Goal: Communication & Community: Answer question/provide support

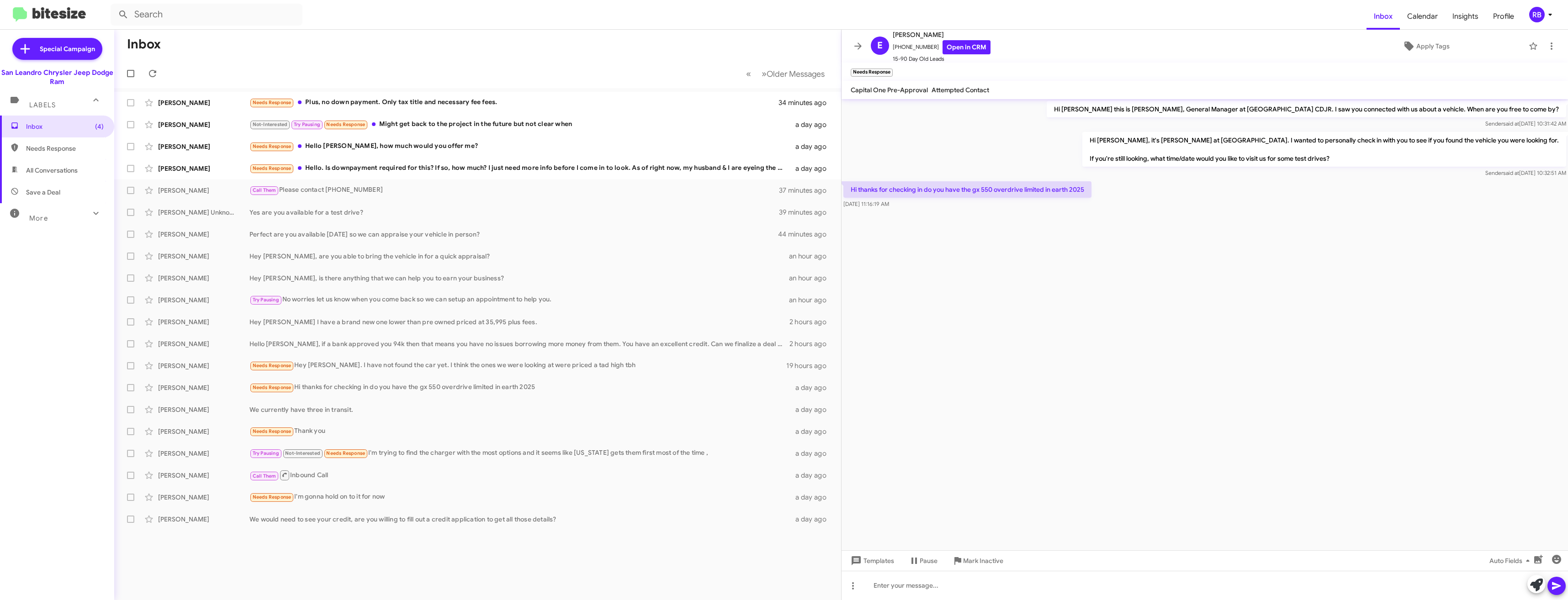
click at [1115, 327] on cdk-virtual-scroll-viewport "Hi [PERSON_NAME] this is [PERSON_NAME], General Manager at [GEOGRAPHIC_DATA] CD…" at bounding box center [1205, 325] width 726 height 452
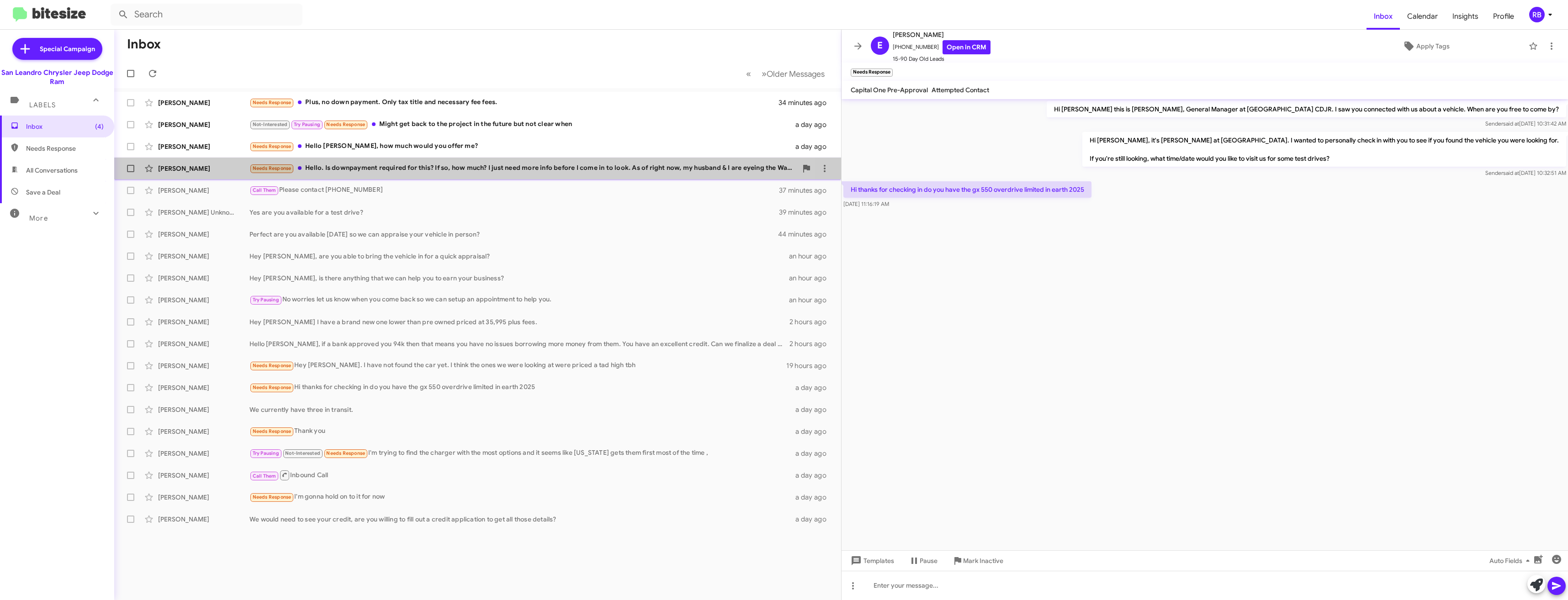
click at [422, 173] on div "Needs Response Hello. Is downpayment required for this? If so, how much? I just…" at bounding box center [523, 168] width 548 height 10
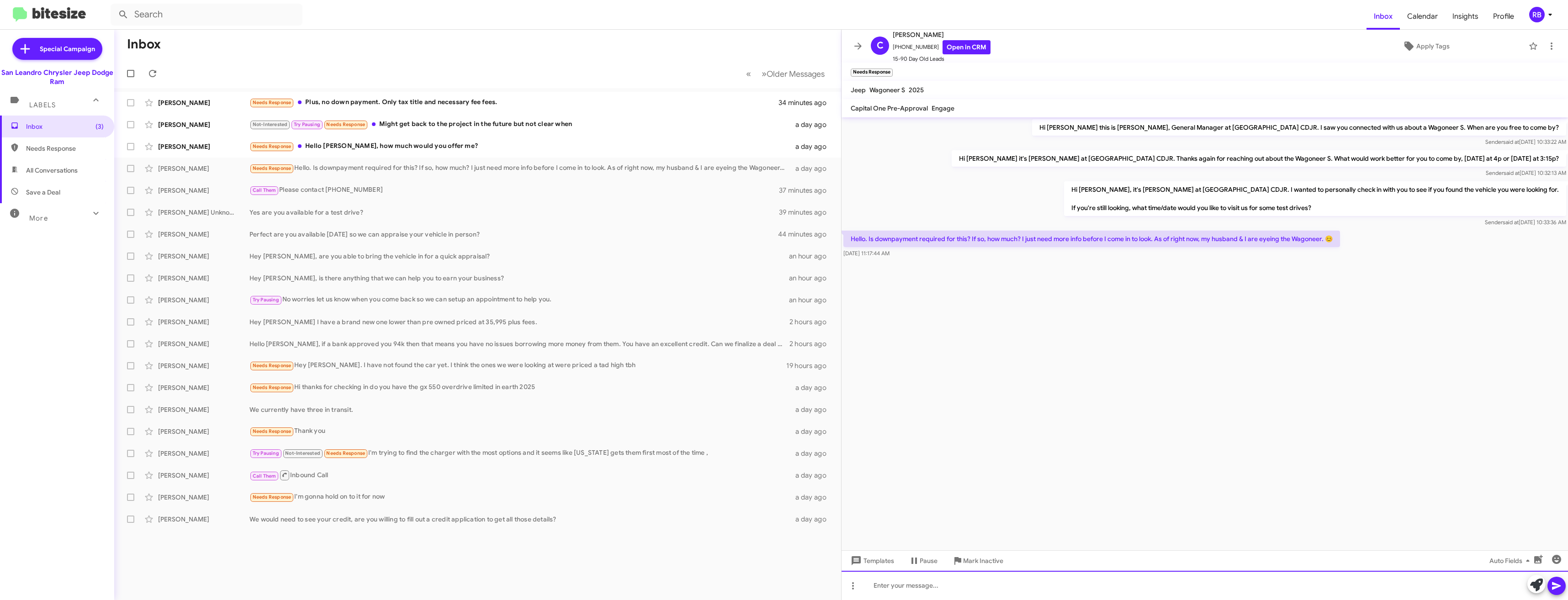
click at [979, 589] on div at bounding box center [1205, 585] width 726 height 29
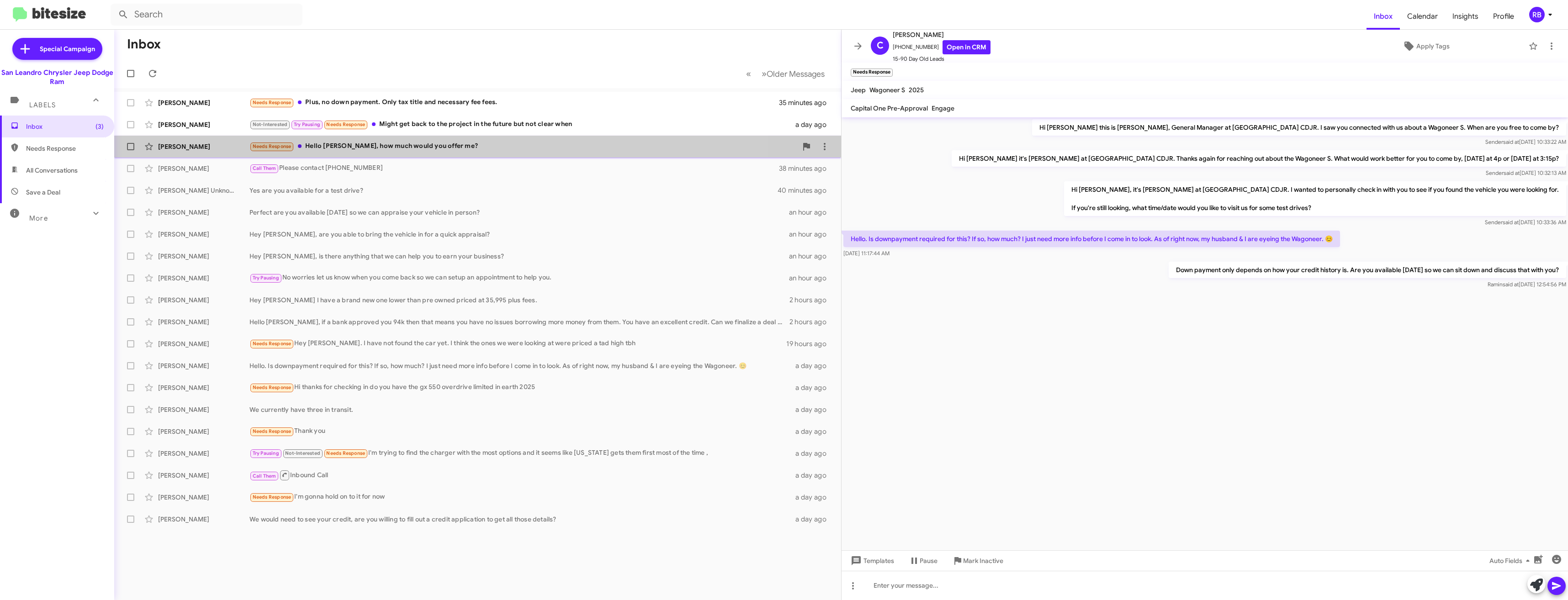
click at [399, 142] on div "Needs Response Hello [PERSON_NAME], how much would you offer me?" at bounding box center [523, 146] width 548 height 10
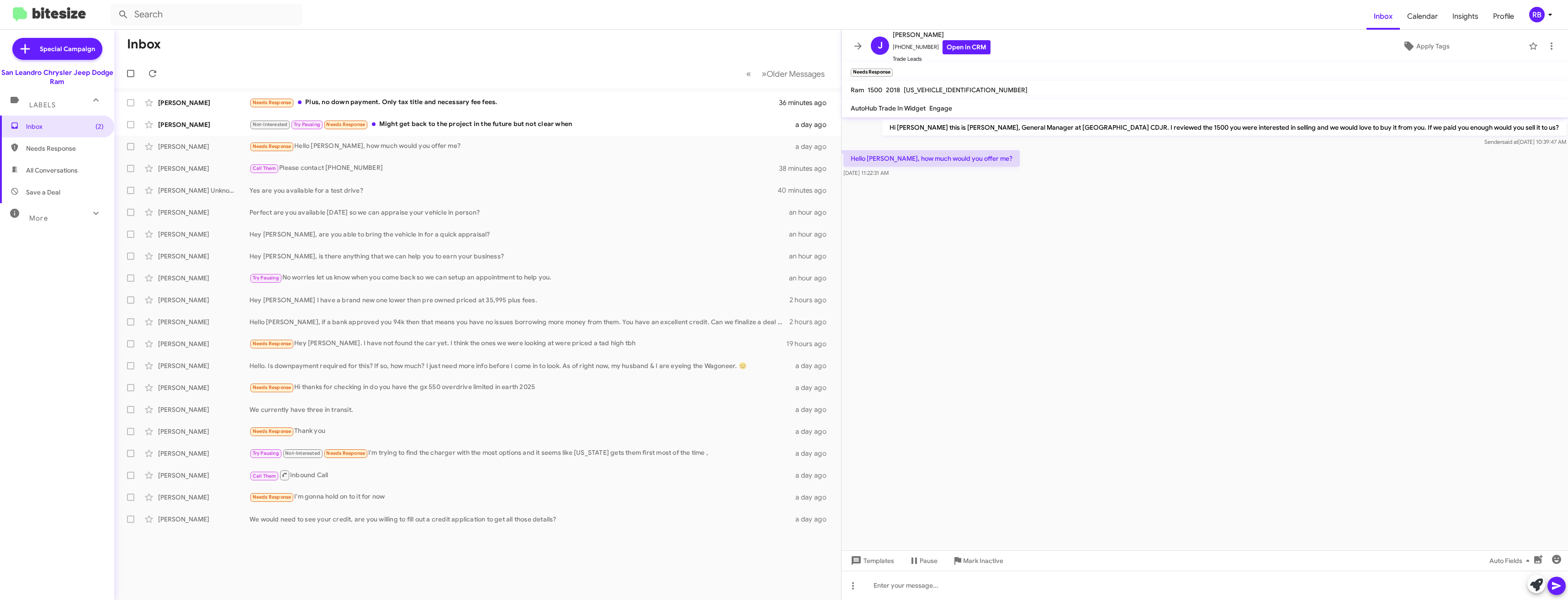
click at [934, 91] on span "[US_VEHICLE_IDENTIFICATION_NUMBER]" at bounding box center [965, 90] width 124 height 9
copy span "[US_VEHICLE_IDENTIFICATION_NUMBER]"
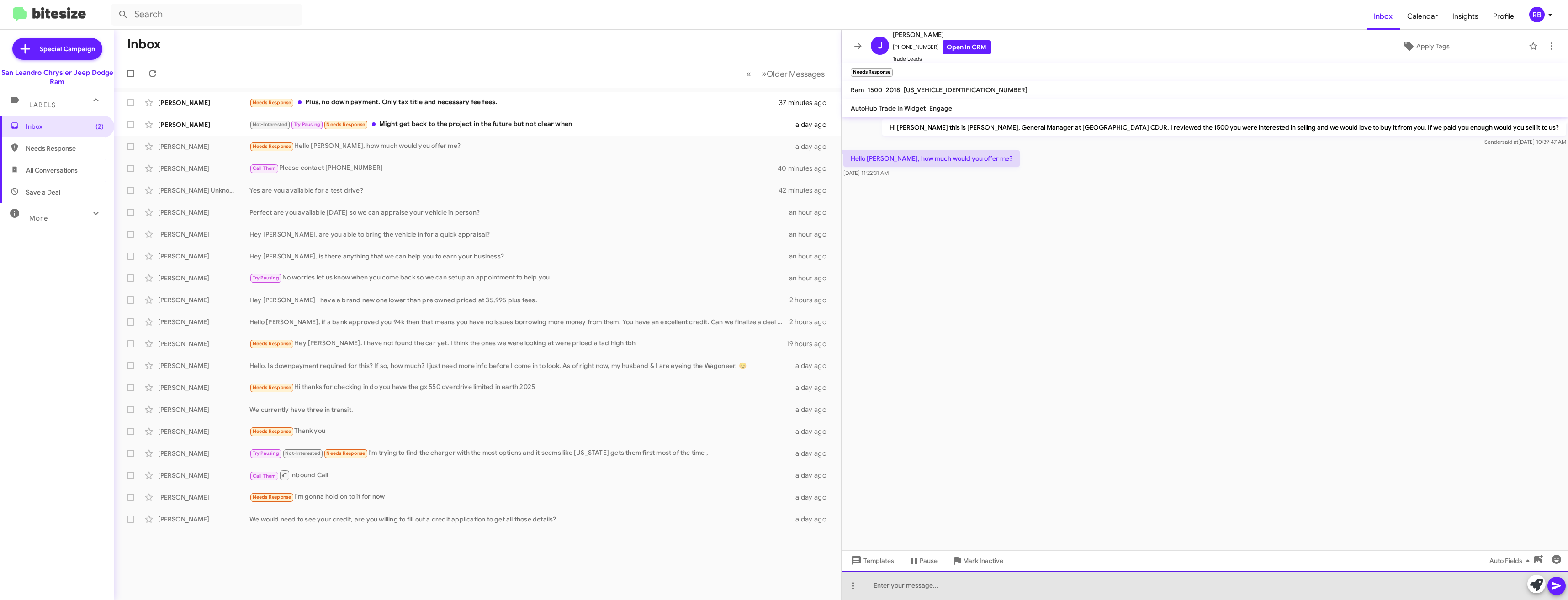
click at [1016, 589] on div at bounding box center [1205, 585] width 726 height 29
click at [1041, 587] on div "Hello [PERSON_NAME], because of the high miles we want to see" at bounding box center [1205, 585] width 726 height 29
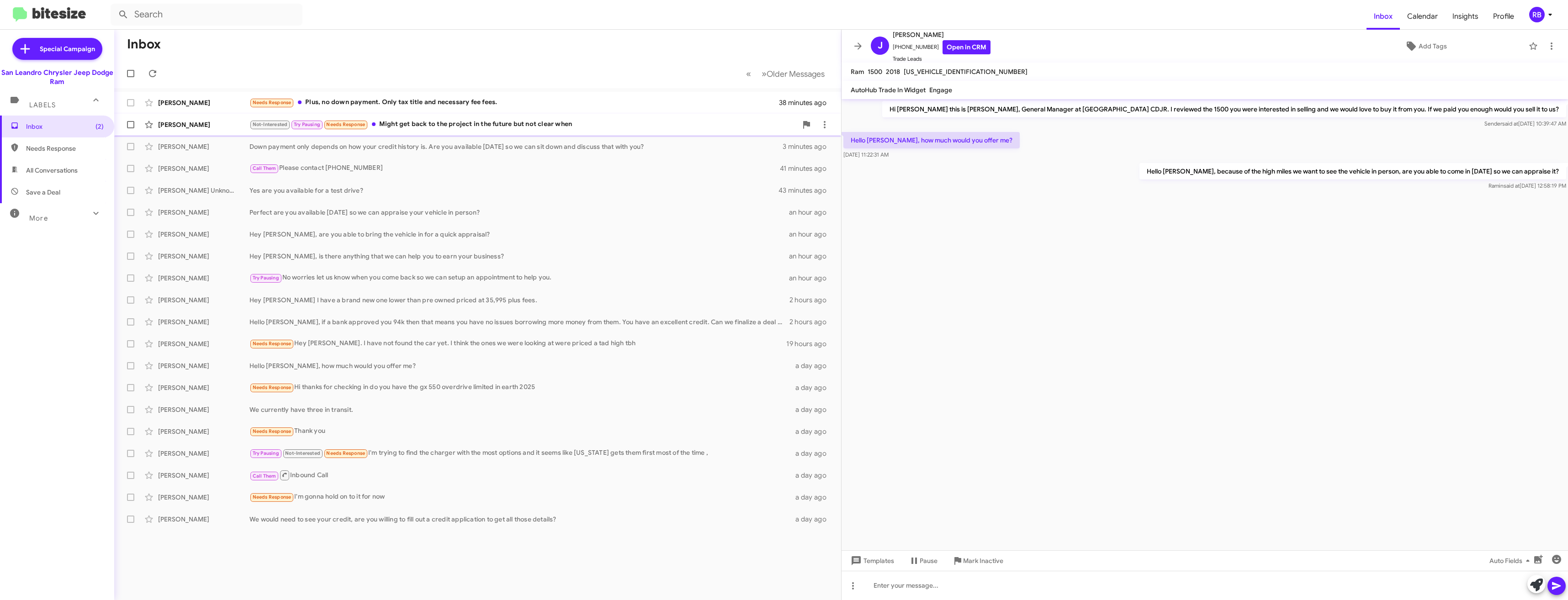
click at [232, 127] on div "[PERSON_NAME]" at bounding box center [204, 124] width 91 height 9
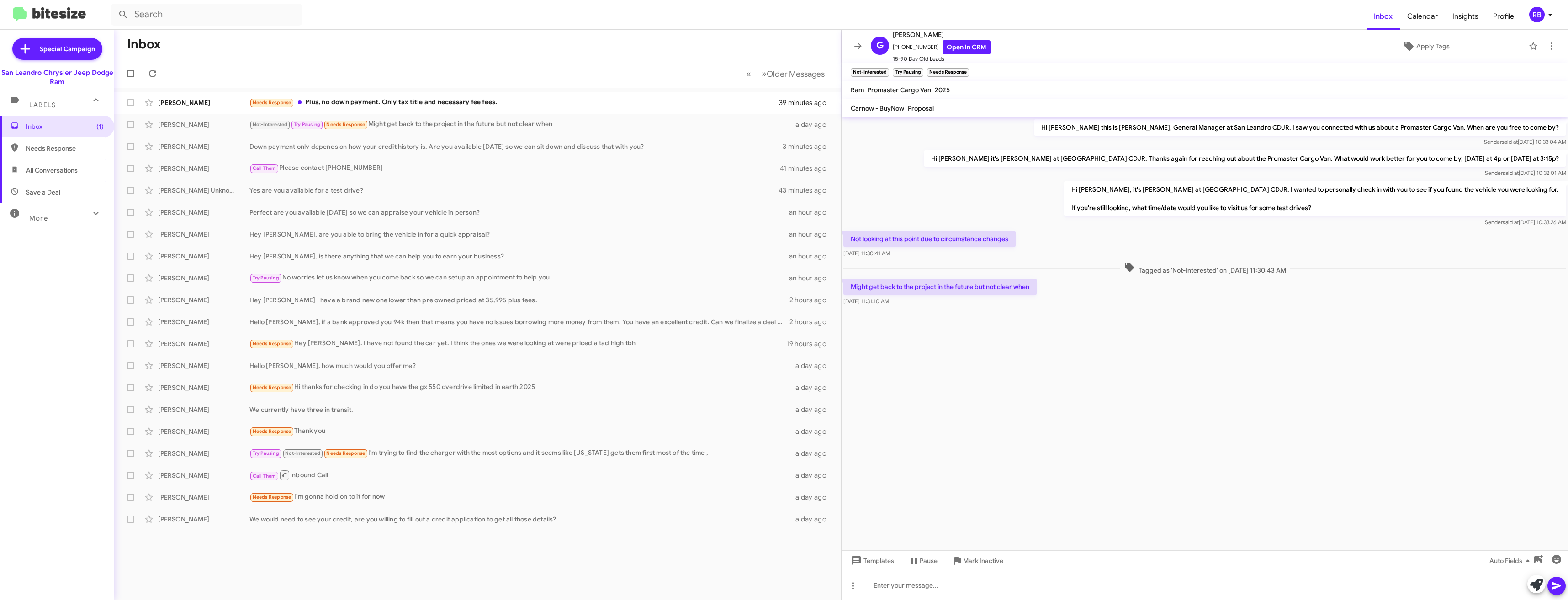
click at [1384, 371] on cdk-virtual-scroll-viewport "Hi [PERSON_NAME] this is [PERSON_NAME], General Manager at San Leandro CDJR. I …" at bounding box center [1205, 334] width 726 height 433
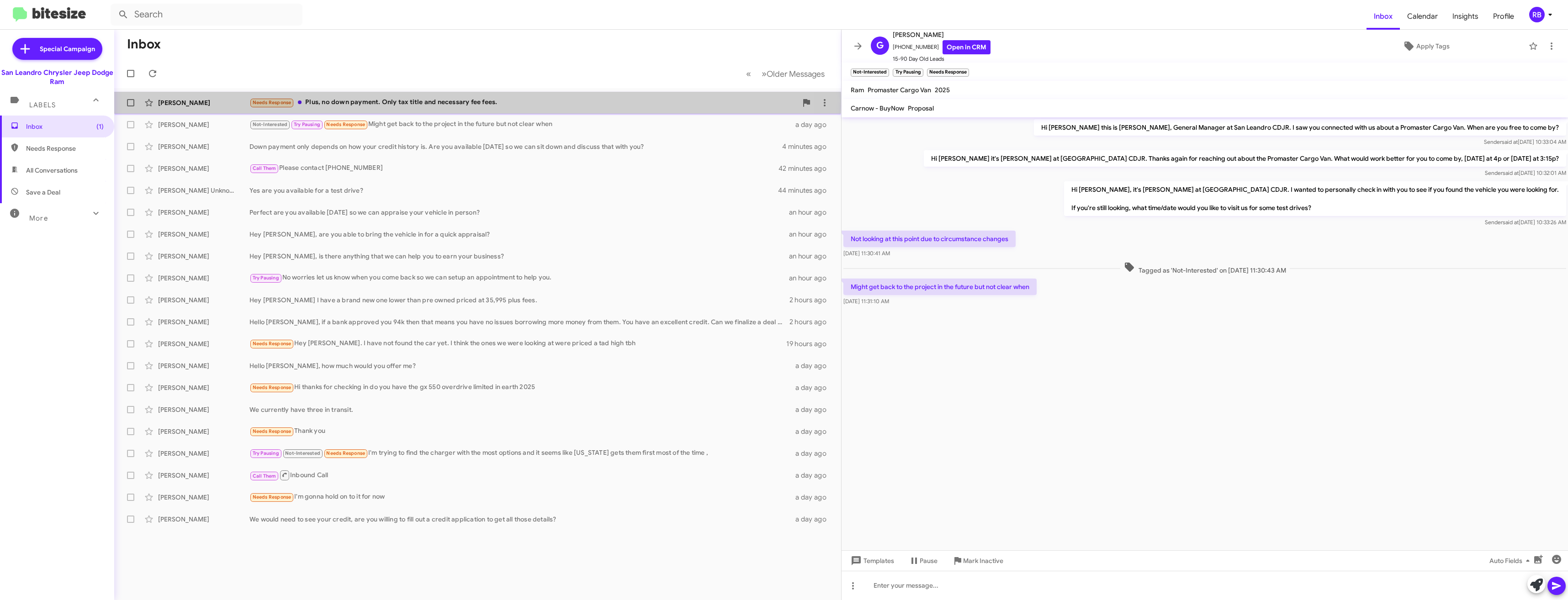
click at [363, 100] on div "Needs Response Plus, no down payment. Only tax title and necessary fee fees." at bounding box center [523, 102] width 548 height 10
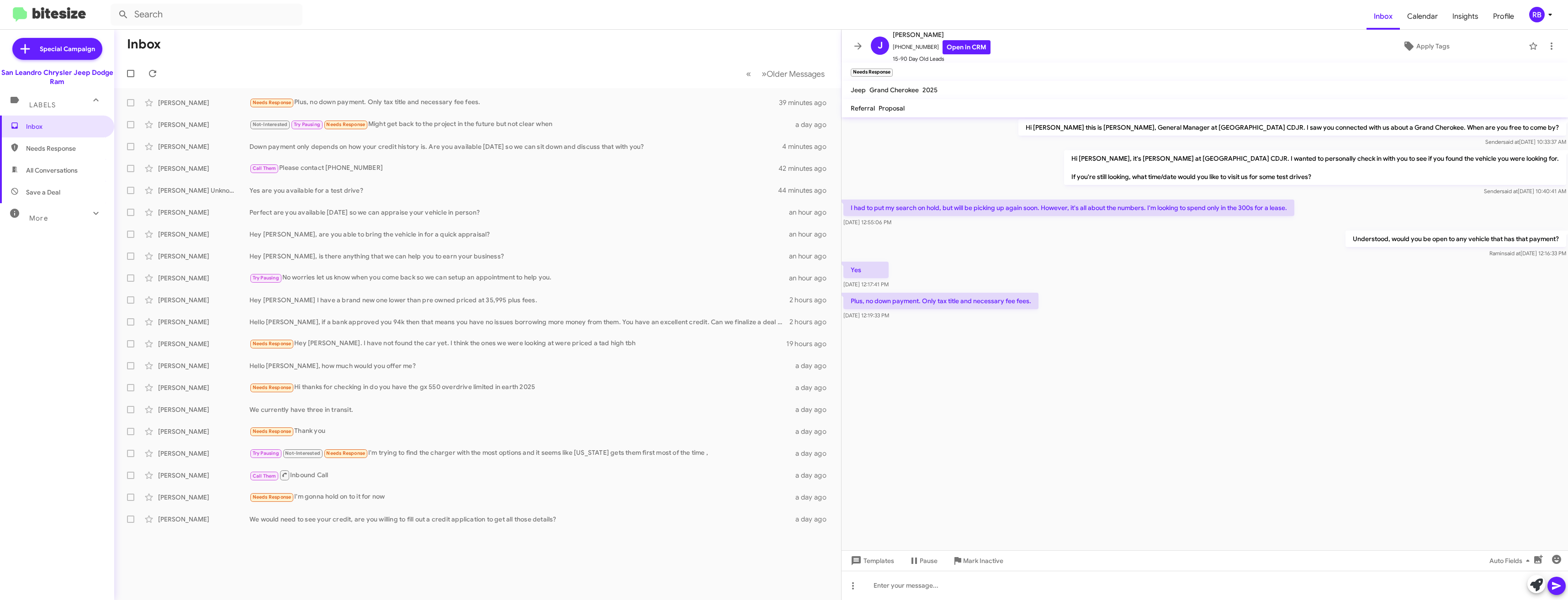
click at [988, 302] on p "Plus, no down payment. Only tax title and necessary fee fees." at bounding box center [941, 301] width 195 height 16
drag, startPoint x: 988, startPoint y: 302, endPoint x: 1279, endPoint y: 383, distance: 302.1
click at [1283, 383] on cdk-virtual-scroll-viewport "Hi [PERSON_NAME] this is [PERSON_NAME], General Manager at [GEOGRAPHIC_DATA] CD…" at bounding box center [1205, 334] width 726 height 433
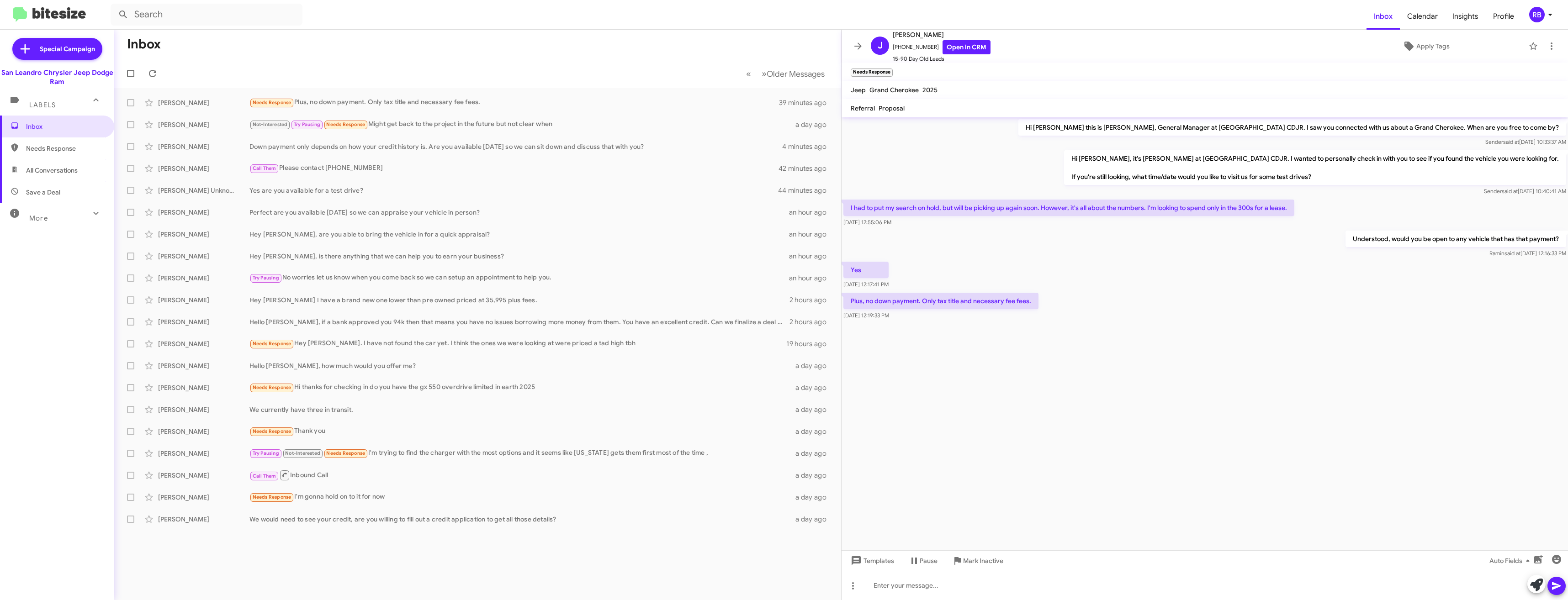
click at [982, 302] on p "Plus, no down payment. Only tax title and necessary fee fees." at bounding box center [941, 301] width 195 height 16
drag, startPoint x: 982, startPoint y: 302, endPoint x: 1083, endPoint y: 352, distance: 112.7
click at [1083, 352] on cdk-virtual-scroll-viewport "Hi [PERSON_NAME] this is [PERSON_NAME], General Manager at [GEOGRAPHIC_DATA] CD…" at bounding box center [1205, 334] width 726 height 433
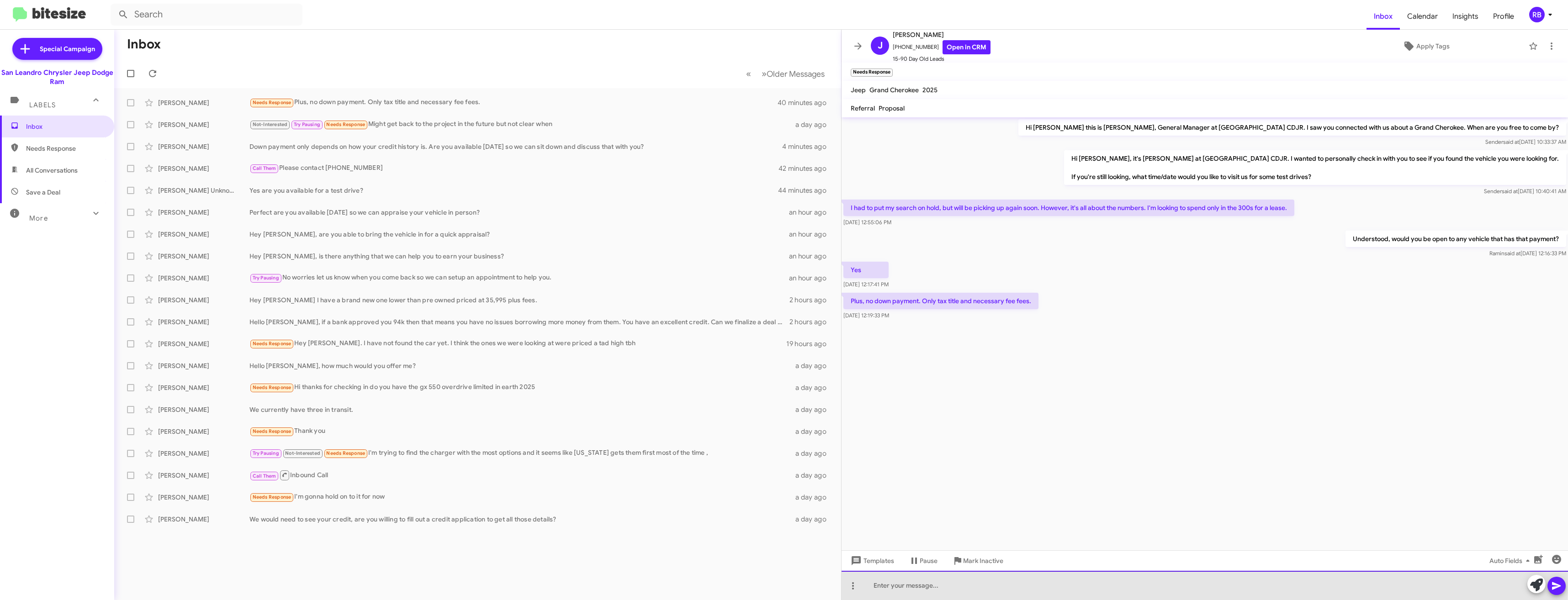
click at [891, 583] on div at bounding box center [1205, 585] width 726 height 29
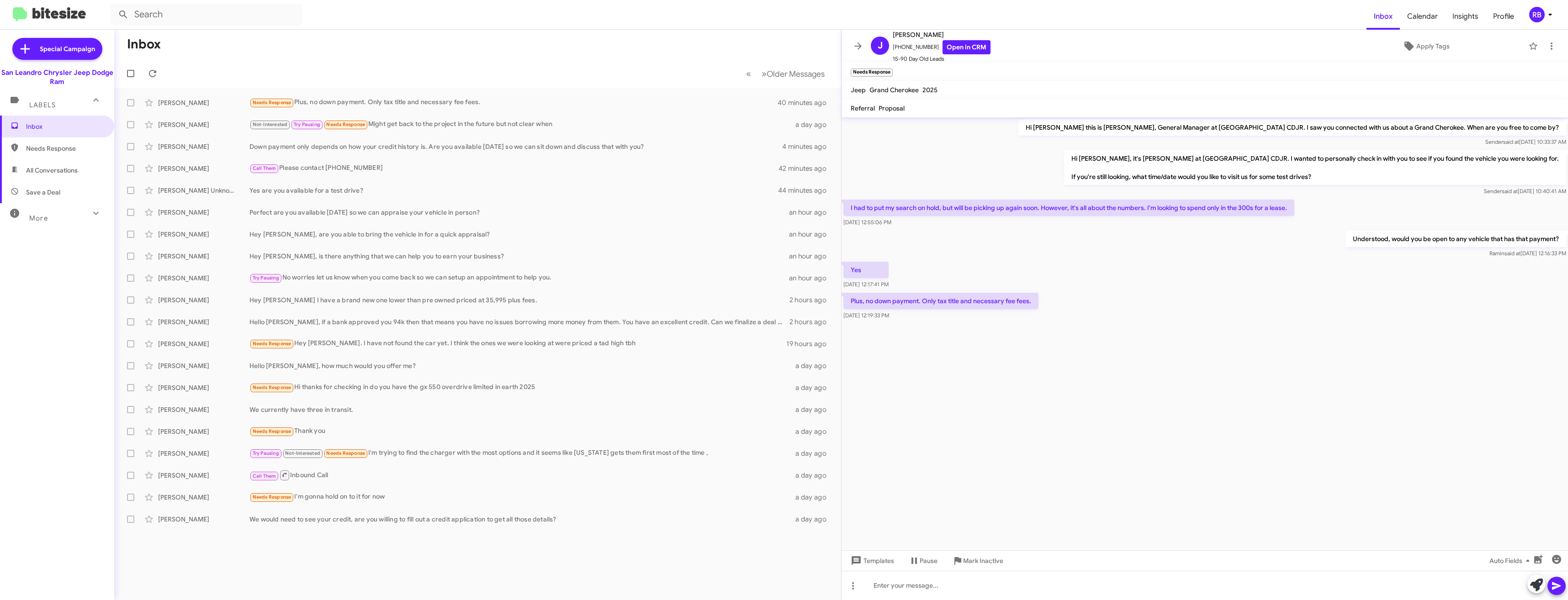
click at [1003, 479] on cdk-virtual-scroll-viewport "Hi [PERSON_NAME] this is [PERSON_NAME], General Manager at [GEOGRAPHIC_DATA] CD…" at bounding box center [1205, 334] width 726 height 433
click at [1124, 347] on cdk-virtual-scroll-viewport "Hi [PERSON_NAME] this is [PERSON_NAME], General Manager at [GEOGRAPHIC_DATA] CD…" at bounding box center [1205, 334] width 726 height 433
click at [1125, 383] on cdk-virtual-scroll-viewport "Hi [PERSON_NAME] this is [PERSON_NAME], General Manager at [GEOGRAPHIC_DATA] CD…" at bounding box center [1205, 334] width 726 height 433
click at [871, 268] on div "[DATE] 12:17:41 PM" at bounding box center [866, 267] width 46 height 15
click at [1147, 408] on cdk-virtual-scroll-viewport "Hi [PERSON_NAME] this is [PERSON_NAME], General Manager at [GEOGRAPHIC_DATA] CD…" at bounding box center [1205, 334] width 726 height 433
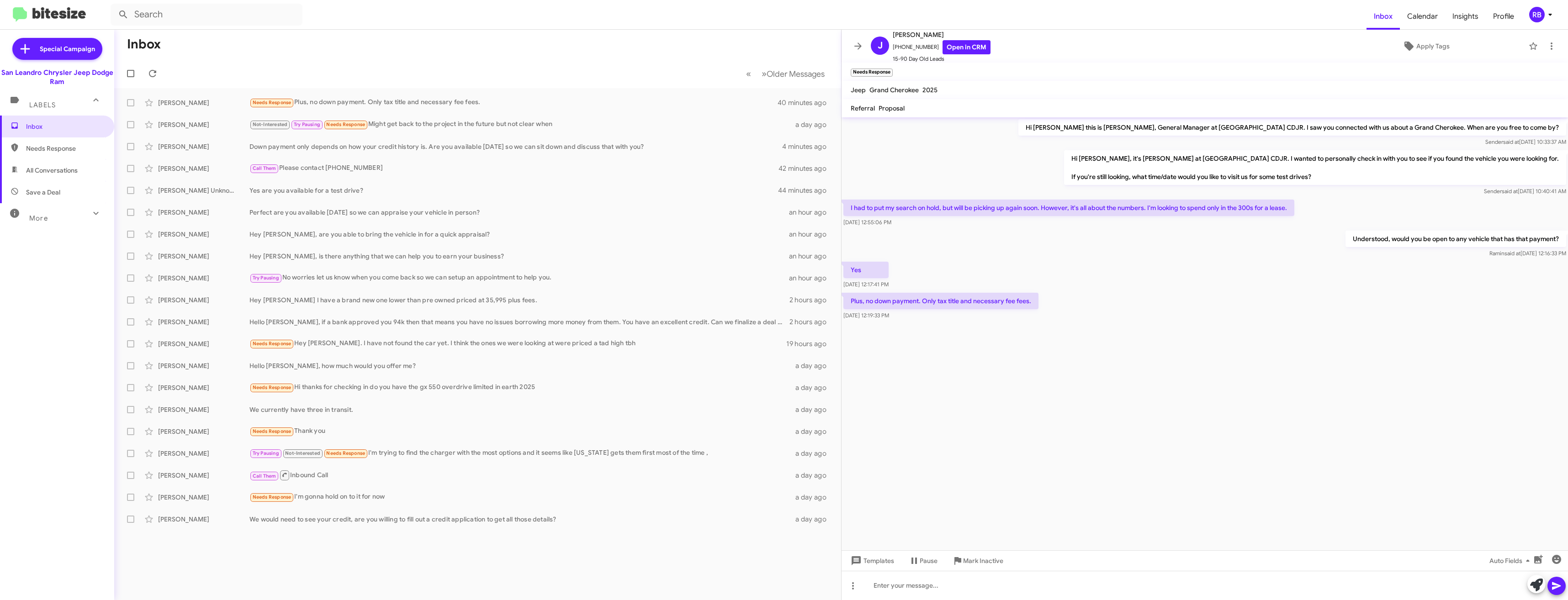
click at [1171, 369] on cdk-virtual-scroll-viewport "Hi [PERSON_NAME] this is [PERSON_NAME], General Manager at [GEOGRAPHIC_DATA] CD…" at bounding box center [1205, 334] width 726 height 433
click at [954, 50] on link "Open in CRM" at bounding box center [966, 47] width 48 height 14
click at [505, 97] on div "Needs Response 🔥 Hot I can't [DATE] I might be able to during the week I'm work…" at bounding box center [523, 102] width 548 height 10
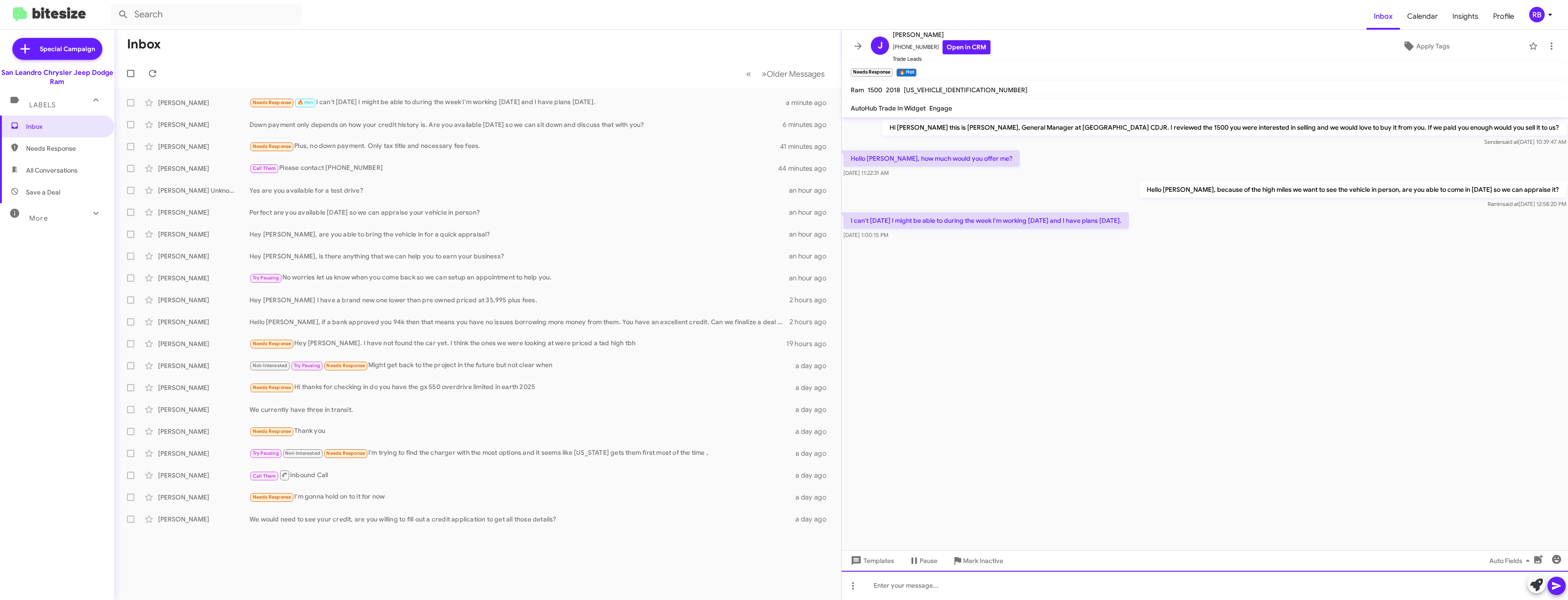
click at [1017, 579] on div at bounding box center [1205, 585] width 726 height 29
click at [1171, 289] on cdk-virtual-scroll-viewport "Hi [PERSON_NAME] this is [PERSON_NAME], General Manager at [GEOGRAPHIC_DATA] CD…" at bounding box center [1205, 334] width 726 height 433
click at [858, 47] on icon at bounding box center [858, 46] width 11 height 11
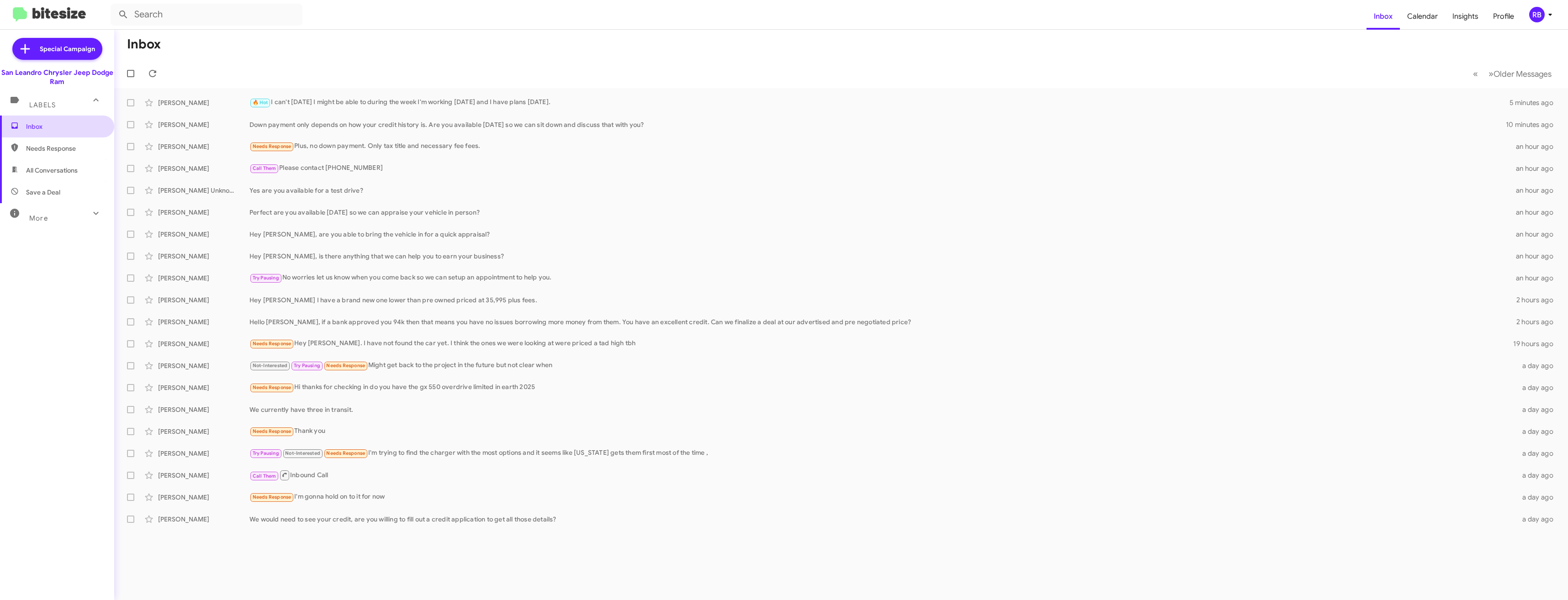
click at [47, 120] on span "Inbox" at bounding box center [57, 127] width 114 height 22
